Goal: Obtain resource: Download file/media

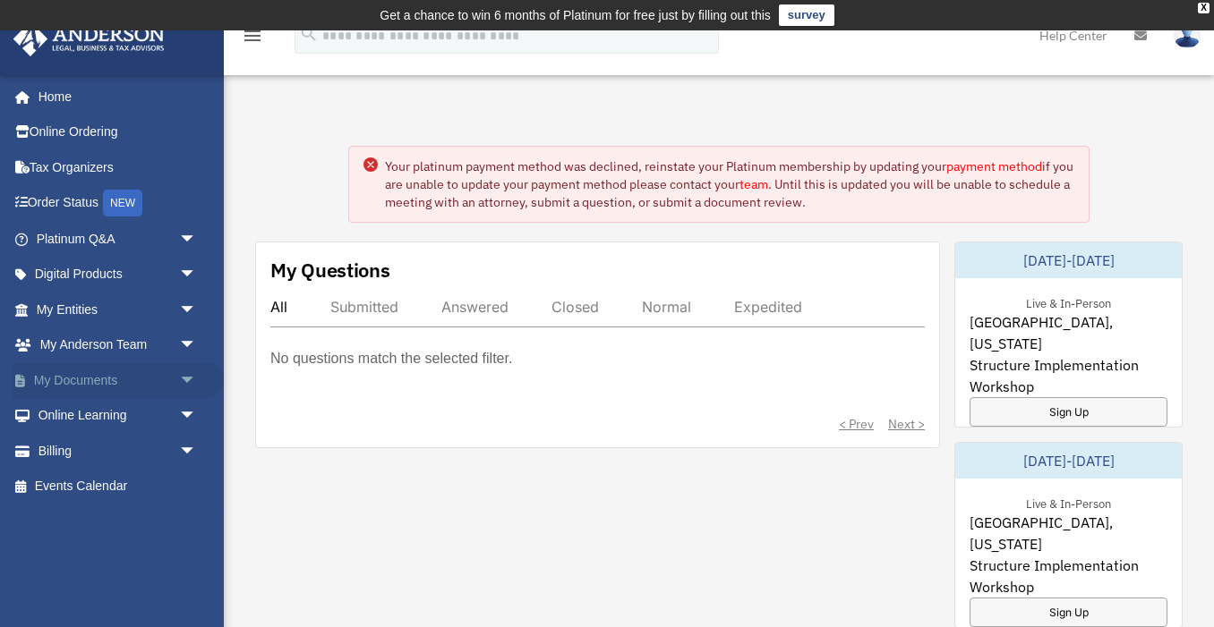
click at [99, 374] on link "My Documents arrow_drop_down" at bounding box center [118, 381] width 211 height 36
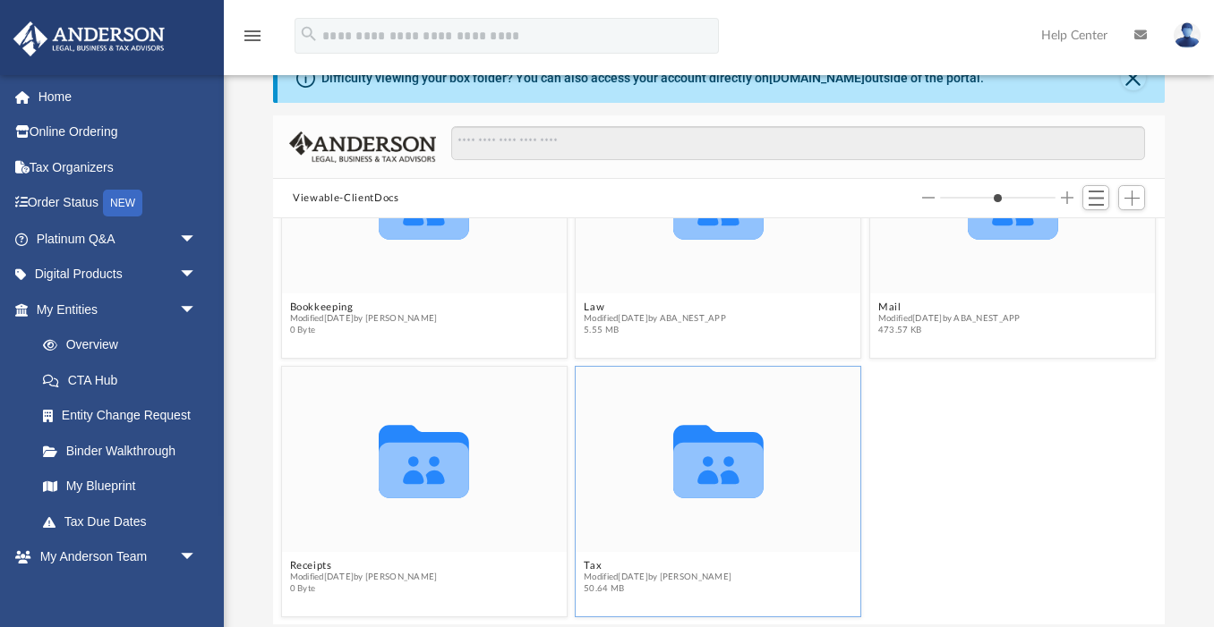
scroll to position [197, 0]
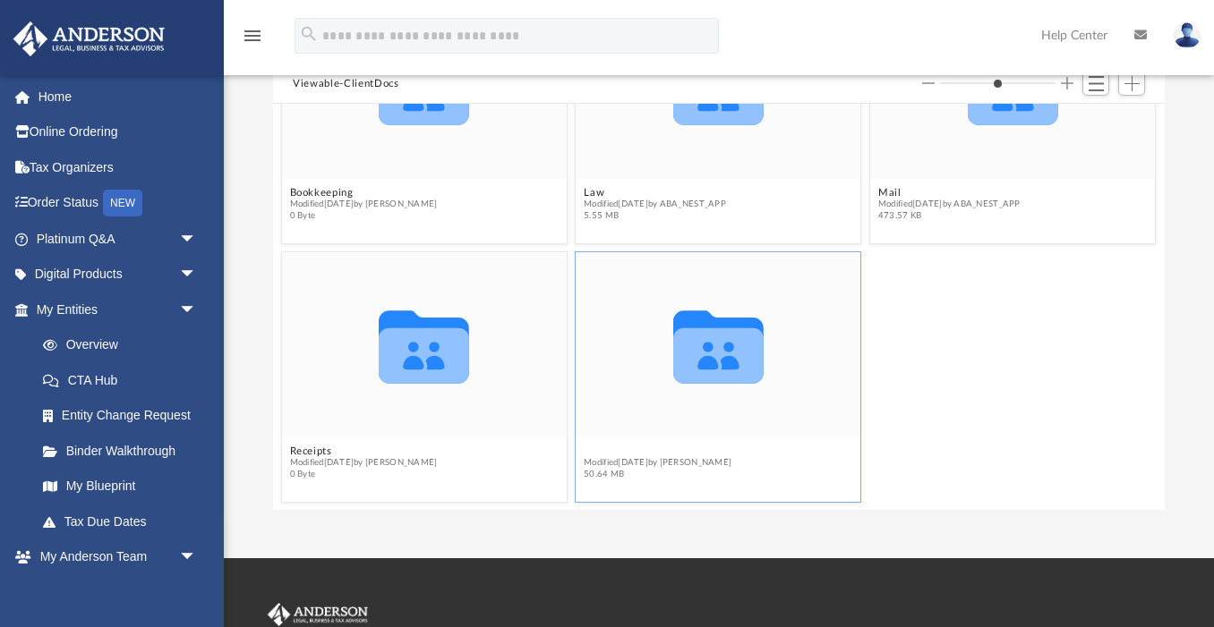
click at [586, 450] on button "Tax" at bounding box center [659, 452] width 148 height 12
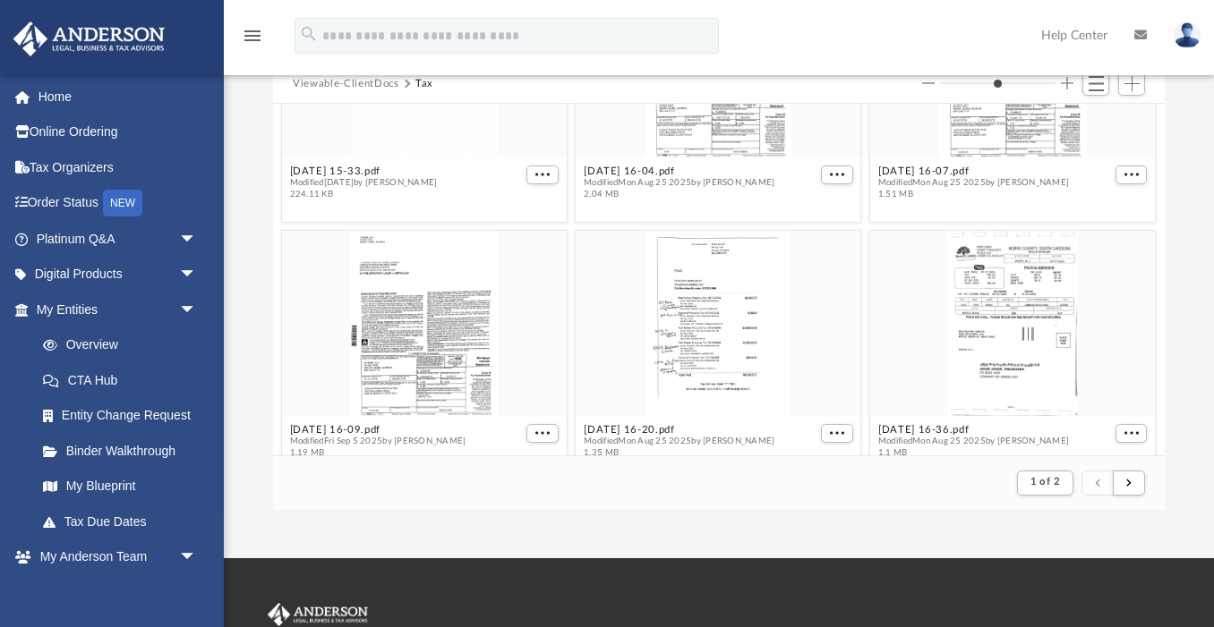
scroll to position [1436, 0]
click at [733, 308] on div "grid" at bounding box center [718, 320] width 285 height 185
click at [690, 422] on div "[DATE] 16-20.pdf Modified [DATE] by [PERSON_NAME] 1.35 MB" at bounding box center [680, 439] width 191 height 35
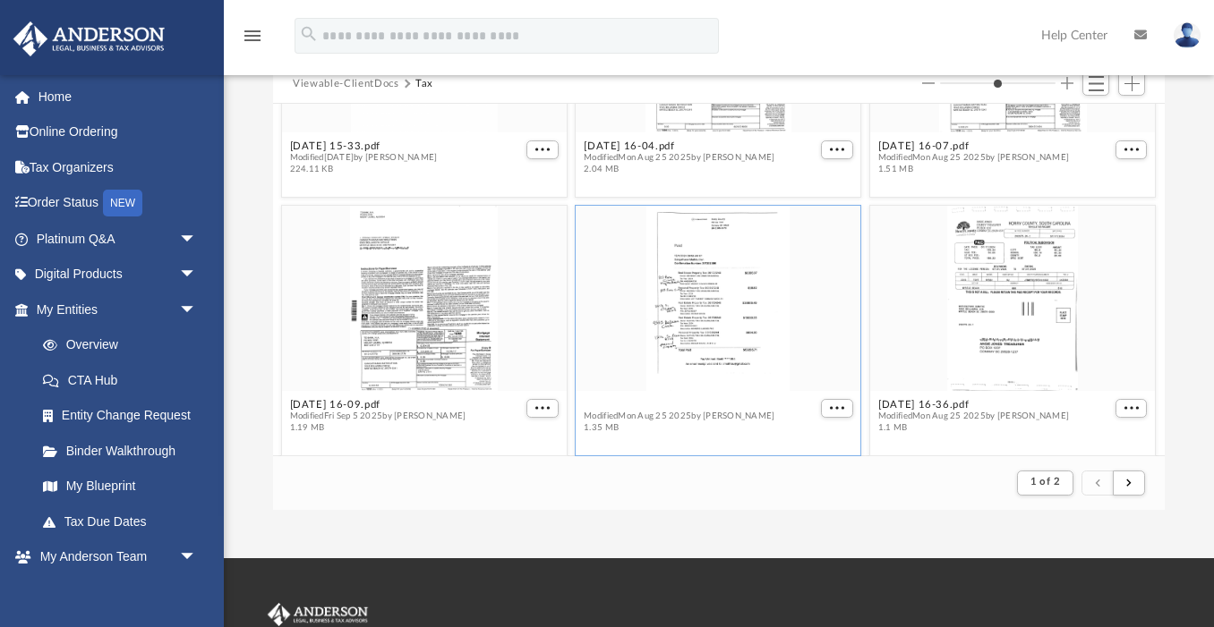
click at [690, 422] on span "1.35 MB" at bounding box center [680, 428] width 191 height 12
click at [837, 412] on button "More options" at bounding box center [838, 408] width 32 height 19
click at [820, 341] on li "Preview" at bounding box center [817, 346] width 52 height 19
type input "*"
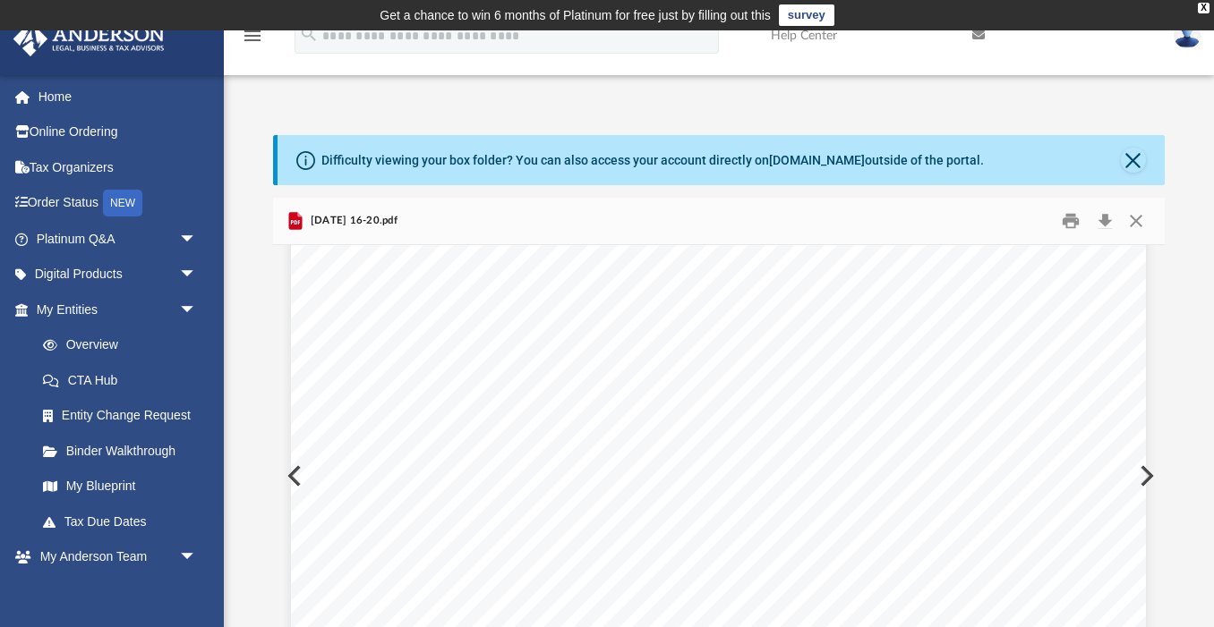
scroll to position [0, 0]
click at [72, 95] on link "Home" at bounding box center [118, 97] width 211 height 36
